Goal: Information Seeking & Learning: Learn about a topic

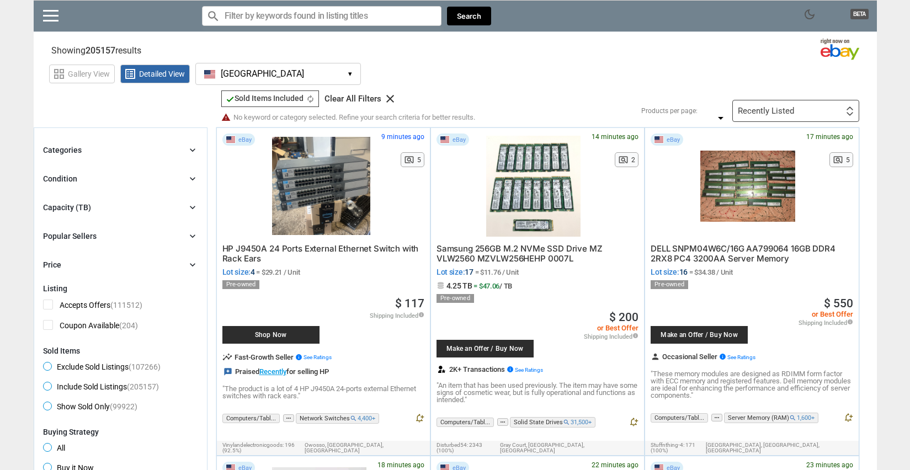
click at [292, 76] on button "[GEOGRAPHIC_DATA] [GEOGRAPHIC_DATA] ▾" at bounding box center [277, 74] width 165 height 22
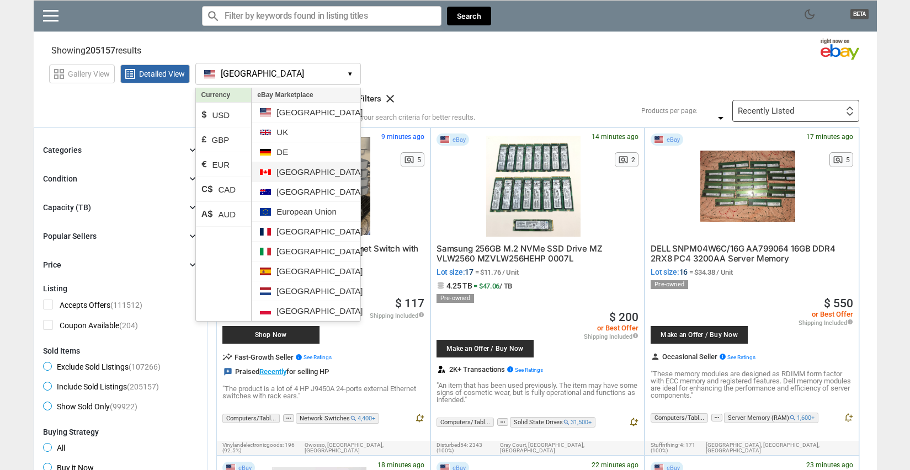
click at [307, 171] on li "[GEOGRAPHIC_DATA]" at bounding box center [306, 172] width 108 height 20
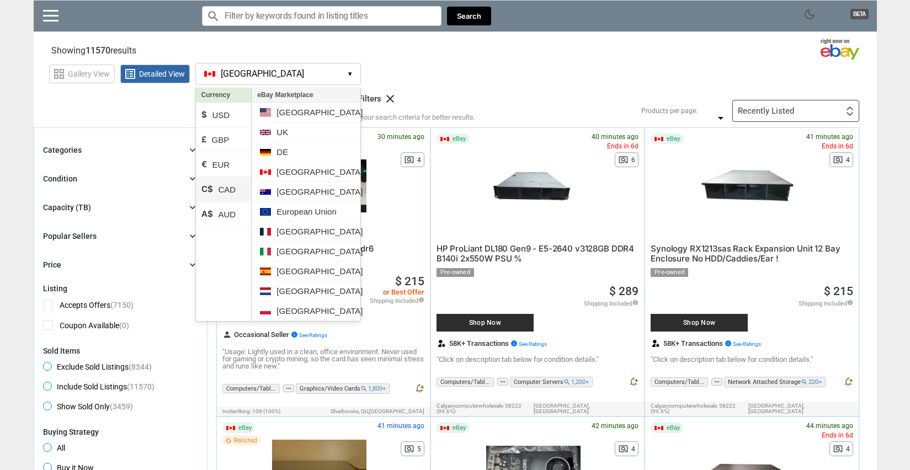
click at [217, 188] on li "C$ CAD" at bounding box center [224, 189] width 56 height 25
click at [569, 78] on div "grid_view Gallery View list_alt Detailed View [GEOGRAPHIC_DATA] CA ▾ Currency $…" at bounding box center [462, 72] width 827 height 25
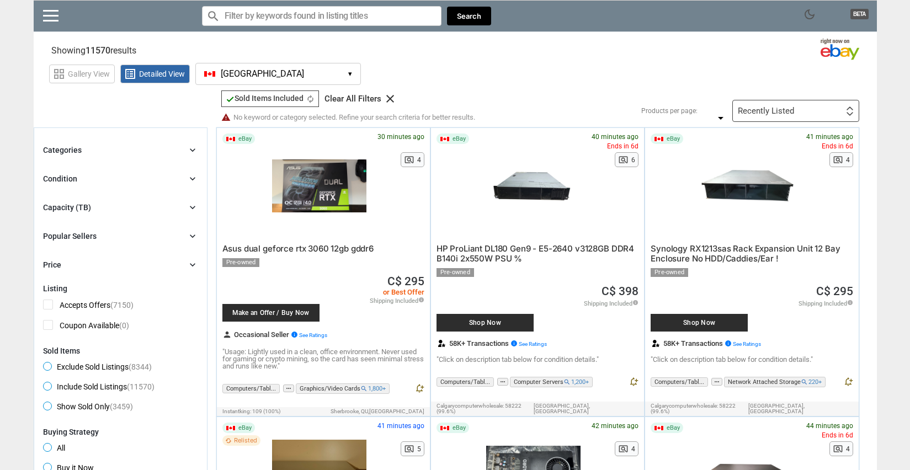
drag, startPoint x: 880, startPoint y: 250, endPoint x: 886, endPoint y: 79, distance: 171.6
click at [90, 146] on div "Categories chevron_right" at bounding box center [120, 149] width 155 height 13
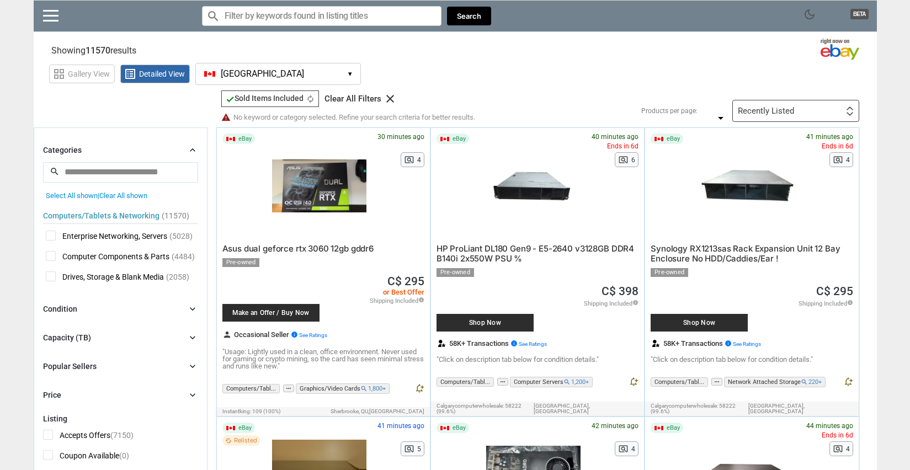
click at [190, 152] on icon "chevron_right" at bounding box center [192, 150] width 11 height 11
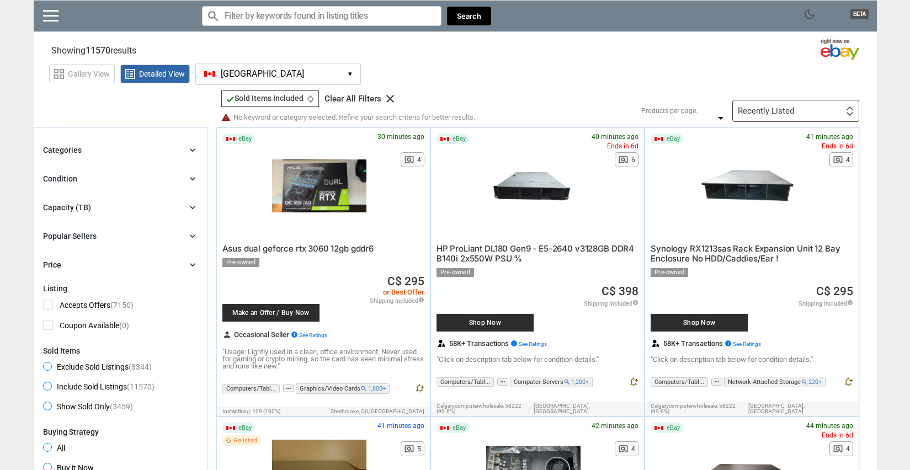
click at [118, 183] on div "Condition chevron_right" at bounding box center [120, 178] width 155 height 13
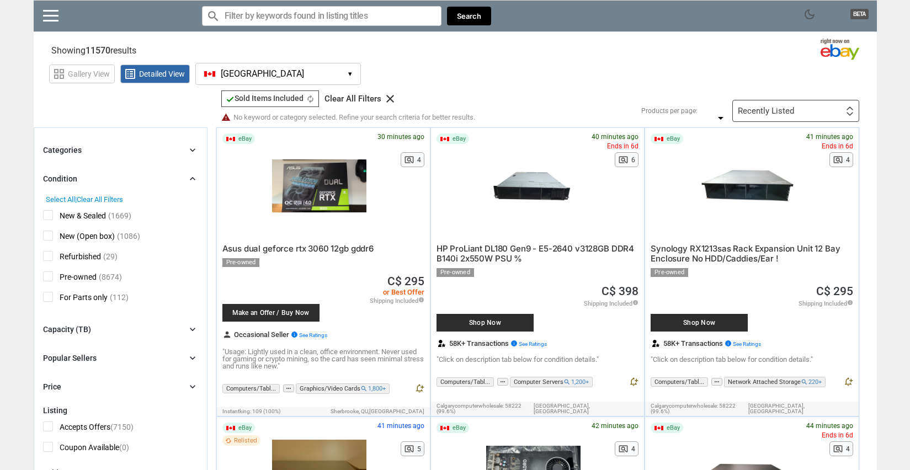
click at [119, 175] on div "Condition chevron_right" at bounding box center [120, 178] width 155 height 13
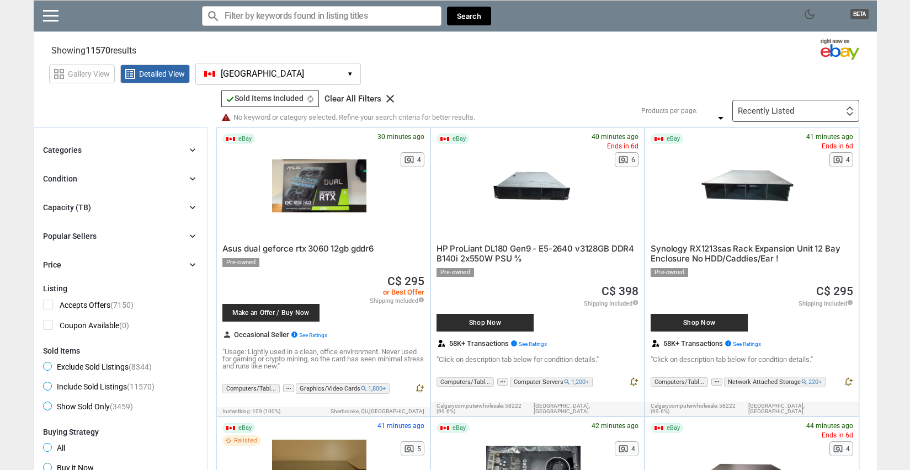
click at [118, 201] on div "Capacity (TB) chevron_right" at bounding box center [120, 207] width 155 height 13
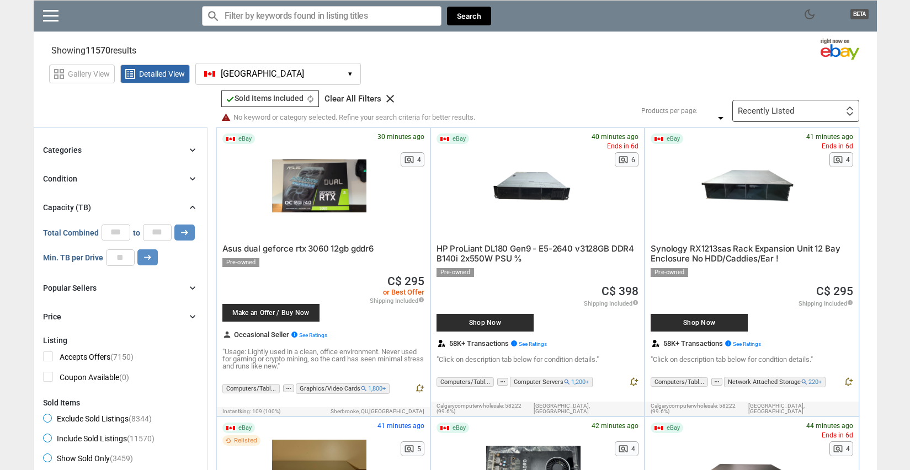
click at [118, 201] on div "Capacity (TB) chevron_right" at bounding box center [120, 207] width 155 height 13
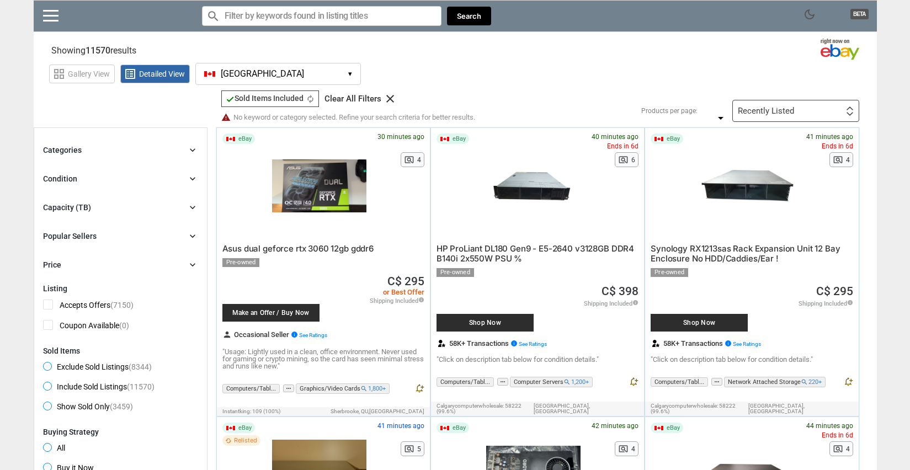
click at [122, 151] on div "Categories chevron_right" at bounding box center [120, 149] width 155 height 13
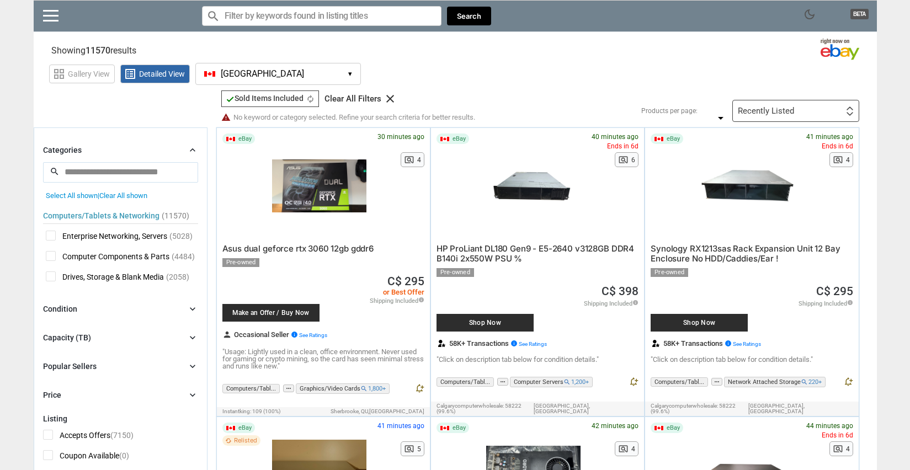
click at [49, 277] on span "Drives, Storage & Blank Media" at bounding box center [105, 278] width 118 height 14
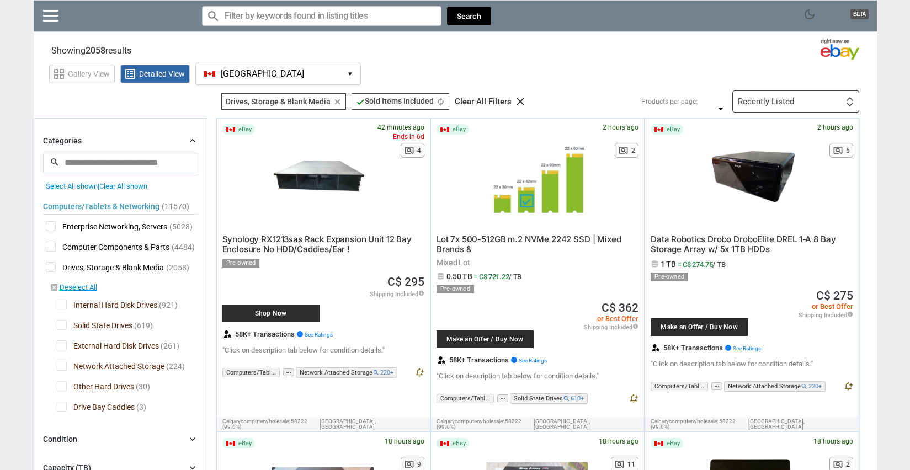
scroll to position [55, 0]
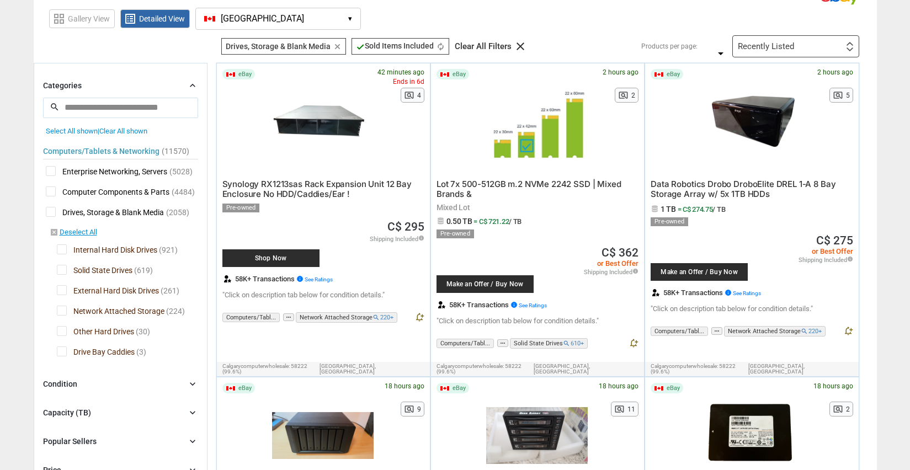
click at [60, 350] on span "Drive Bay Caddies" at bounding box center [96, 353] width 78 height 14
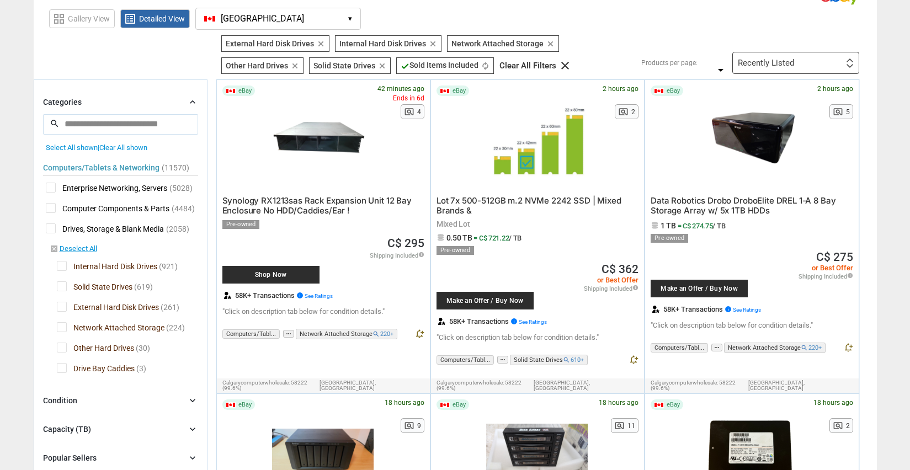
click at [60, 327] on span "Network Attached Storage" at bounding box center [111, 329] width 108 height 14
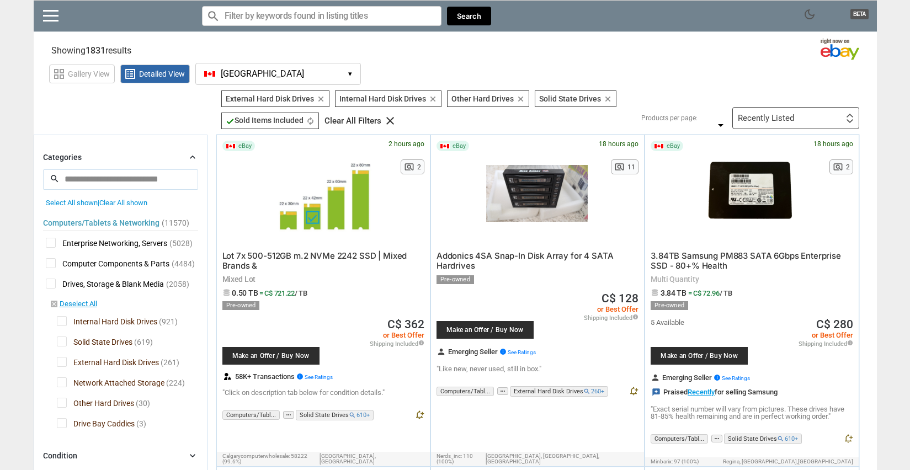
drag, startPoint x: 185, startPoint y: 296, endPoint x: 195, endPoint y: 117, distance: 179.0
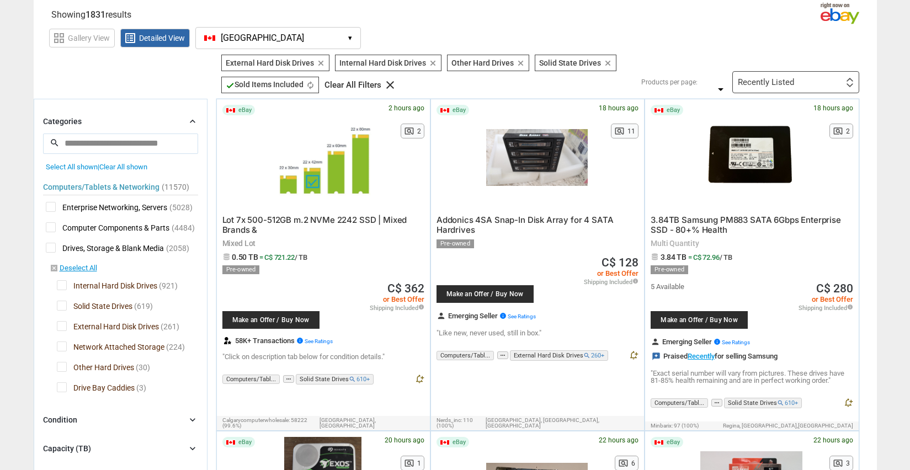
scroll to position [55, 0]
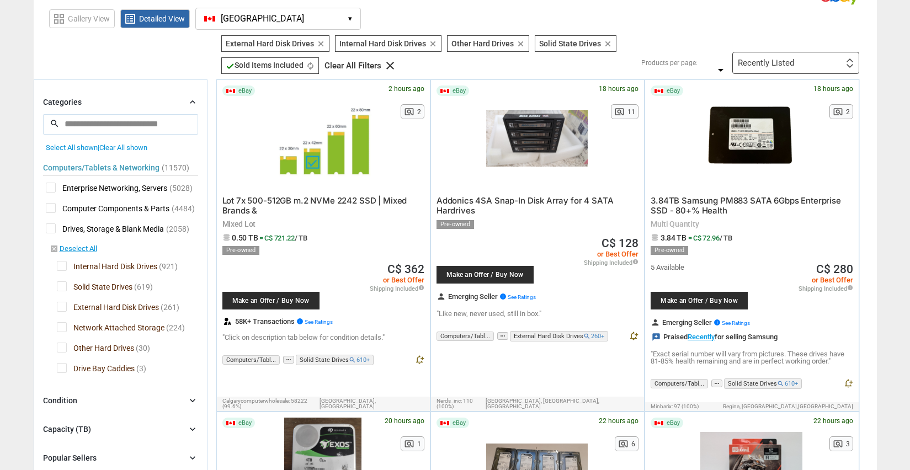
click at [67, 285] on span "Solid State Drives" at bounding box center [95, 288] width 76 height 14
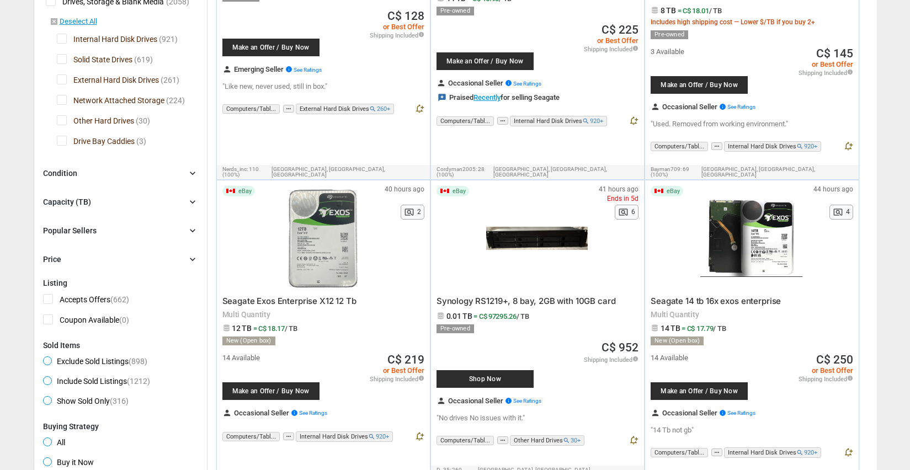
scroll to position [331, 0]
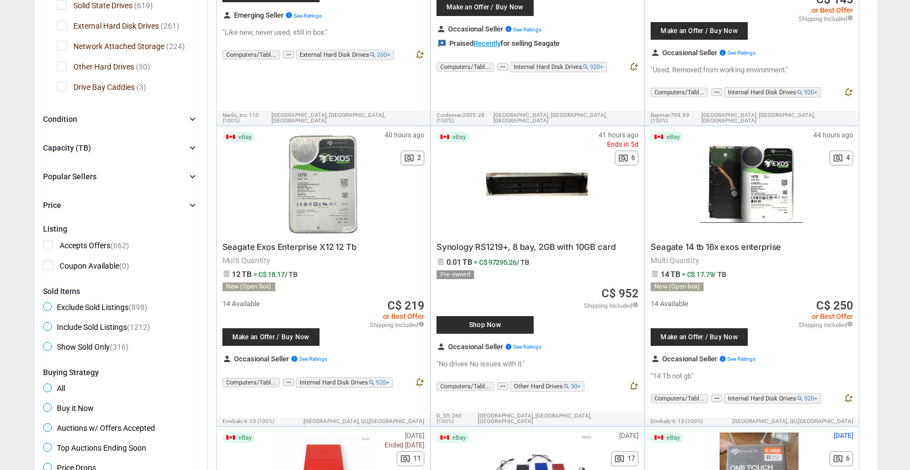
click at [151, 146] on div "Capacity (TB) chevron_right" at bounding box center [120, 147] width 155 height 13
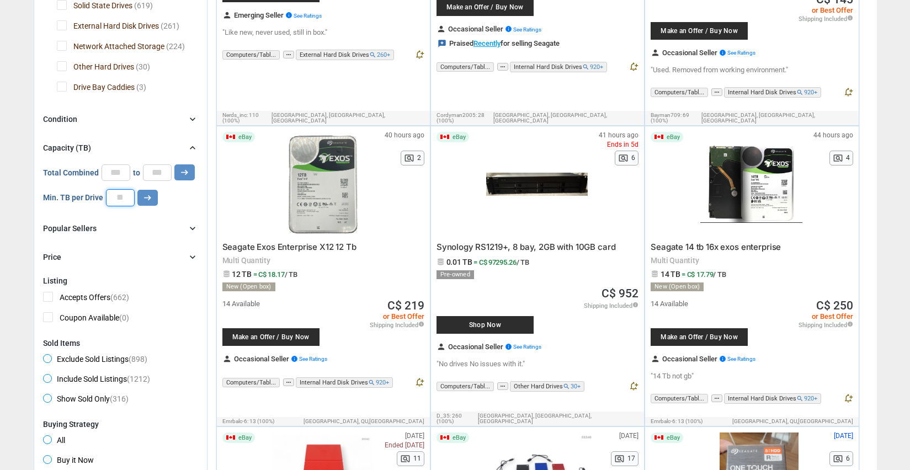
click at [124, 201] on input "number" at bounding box center [120, 197] width 29 height 17
type input "*"
click at [154, 196] on button "arrow_right_alt" at bounding box center [147, 198] width 20 height 16
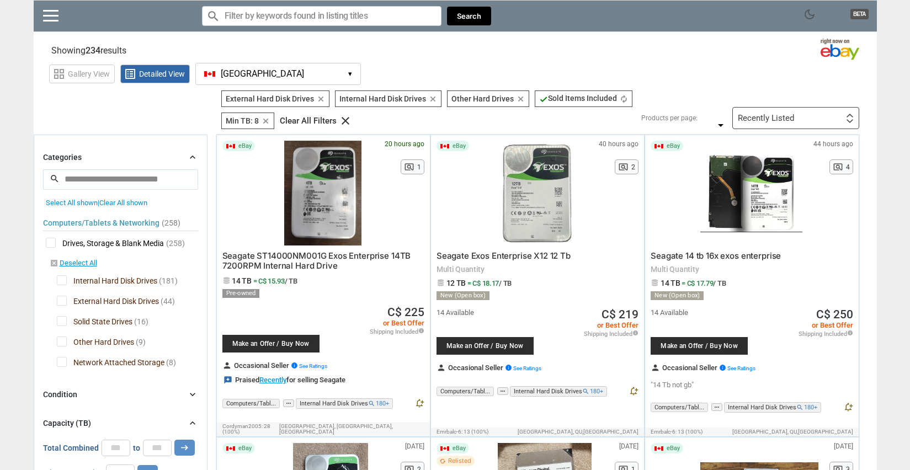
drag, startPoint x: 881, startPoint y: 265, endPoint x: 895, endPoint y: 19, distance: 245.8
